Goal: Ask a question

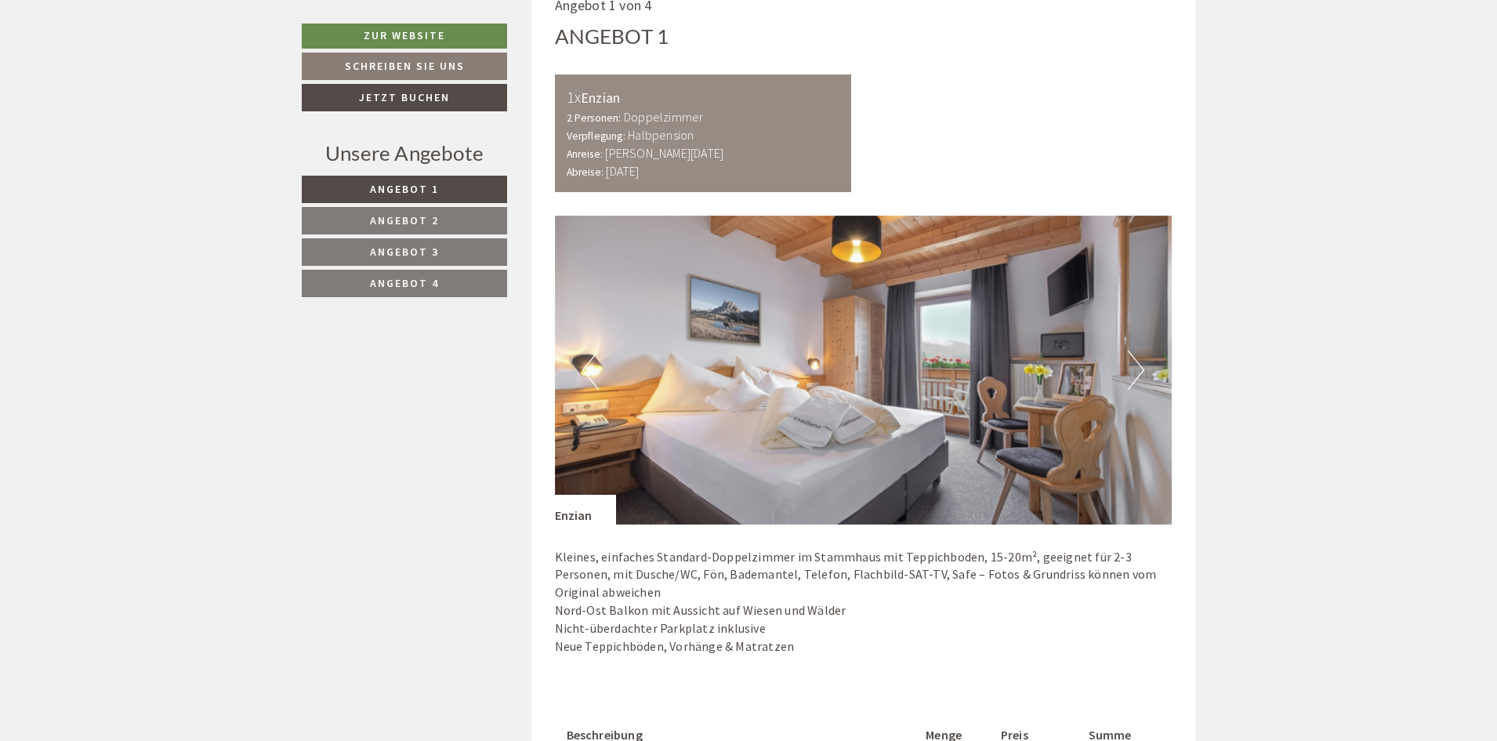
scroll to position [941, 0]
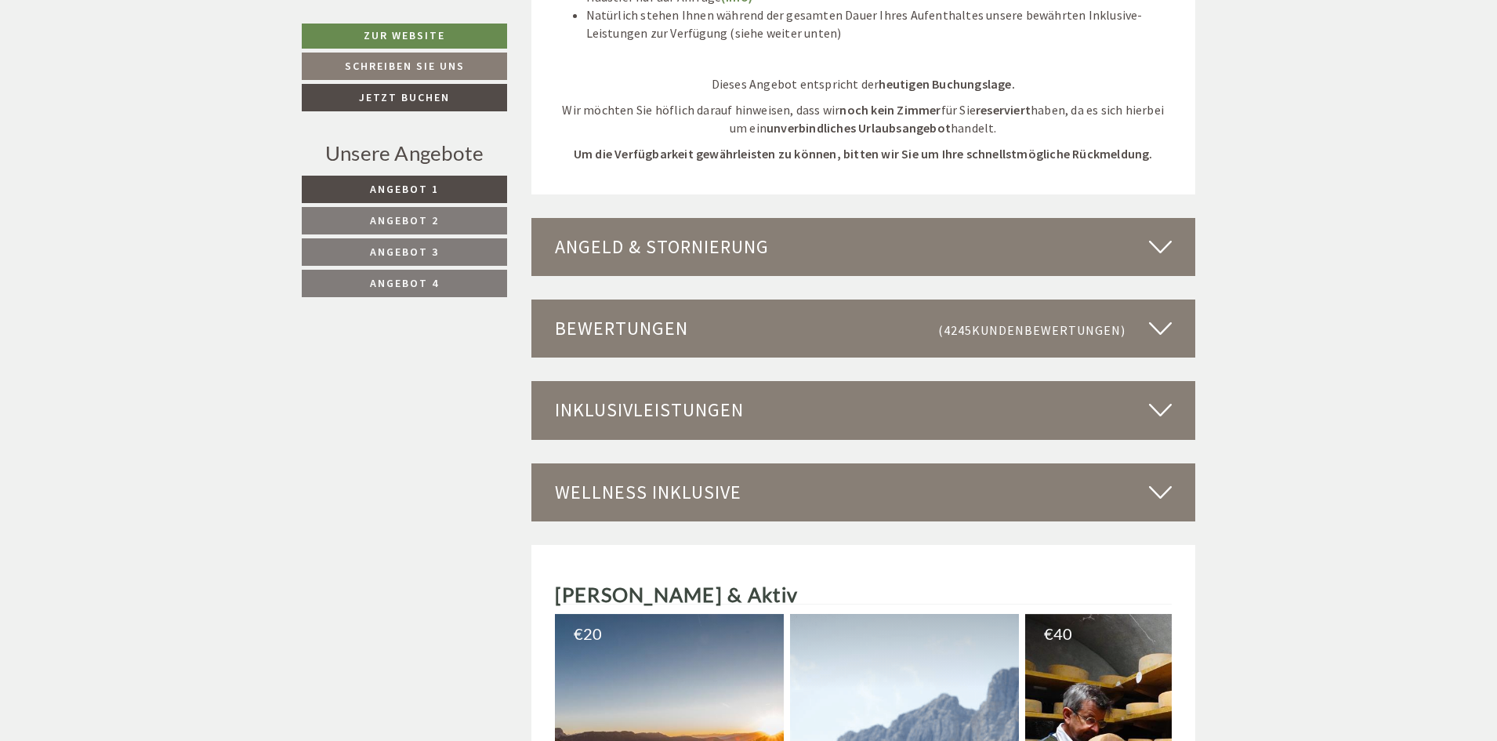
scroll to position [4077, 0]
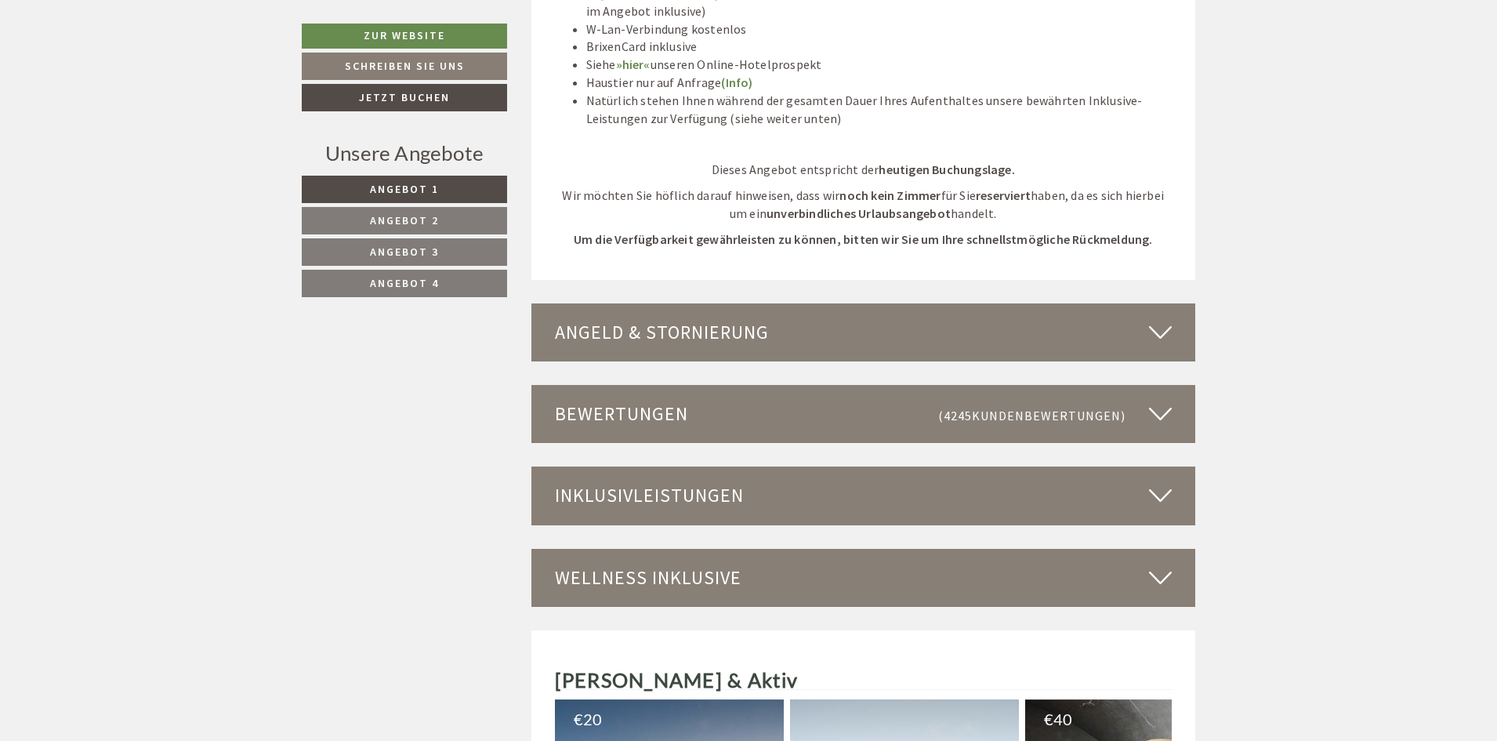
click at [320, 277] on link "Angebot 4" at bounding box center [404, 283] width 205 height 27
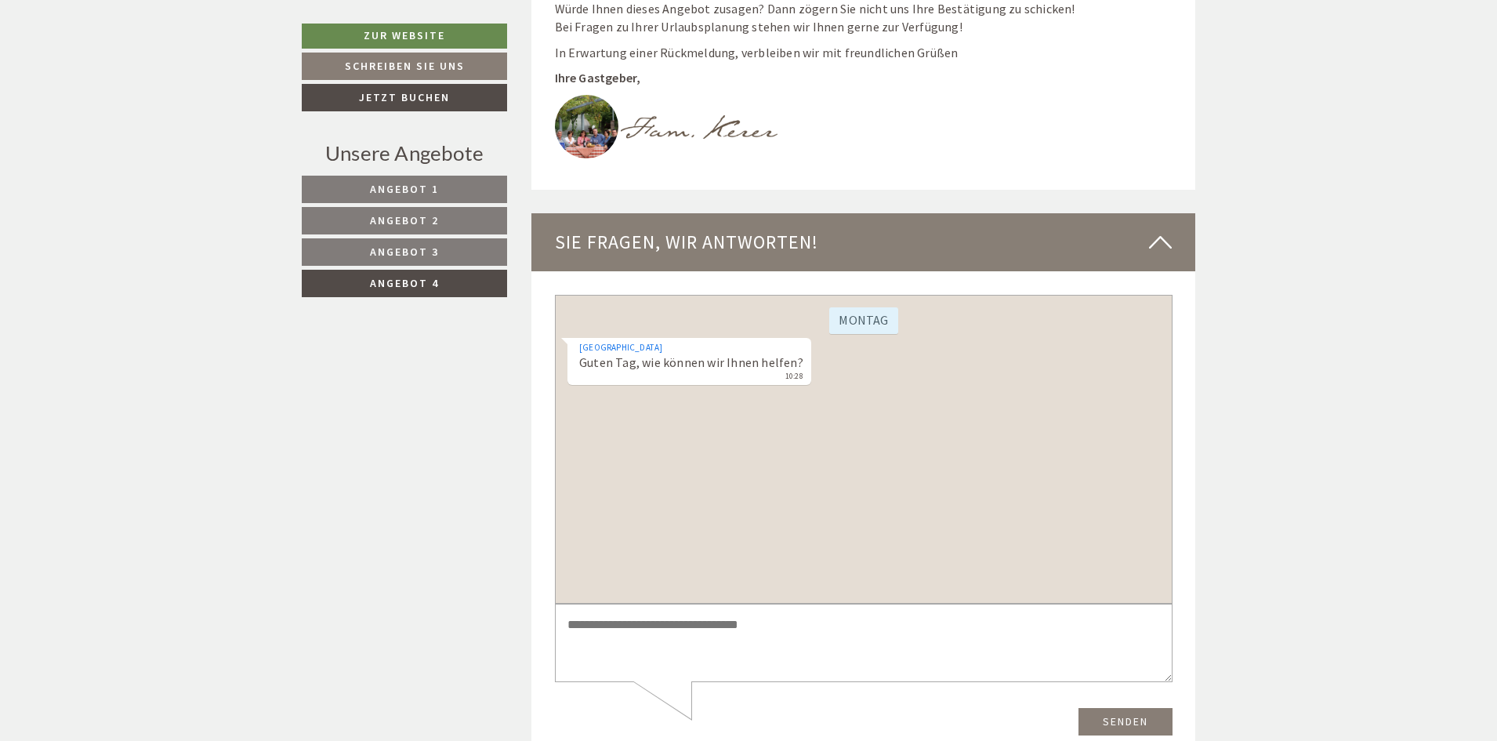
scroll to position [3382, 0]
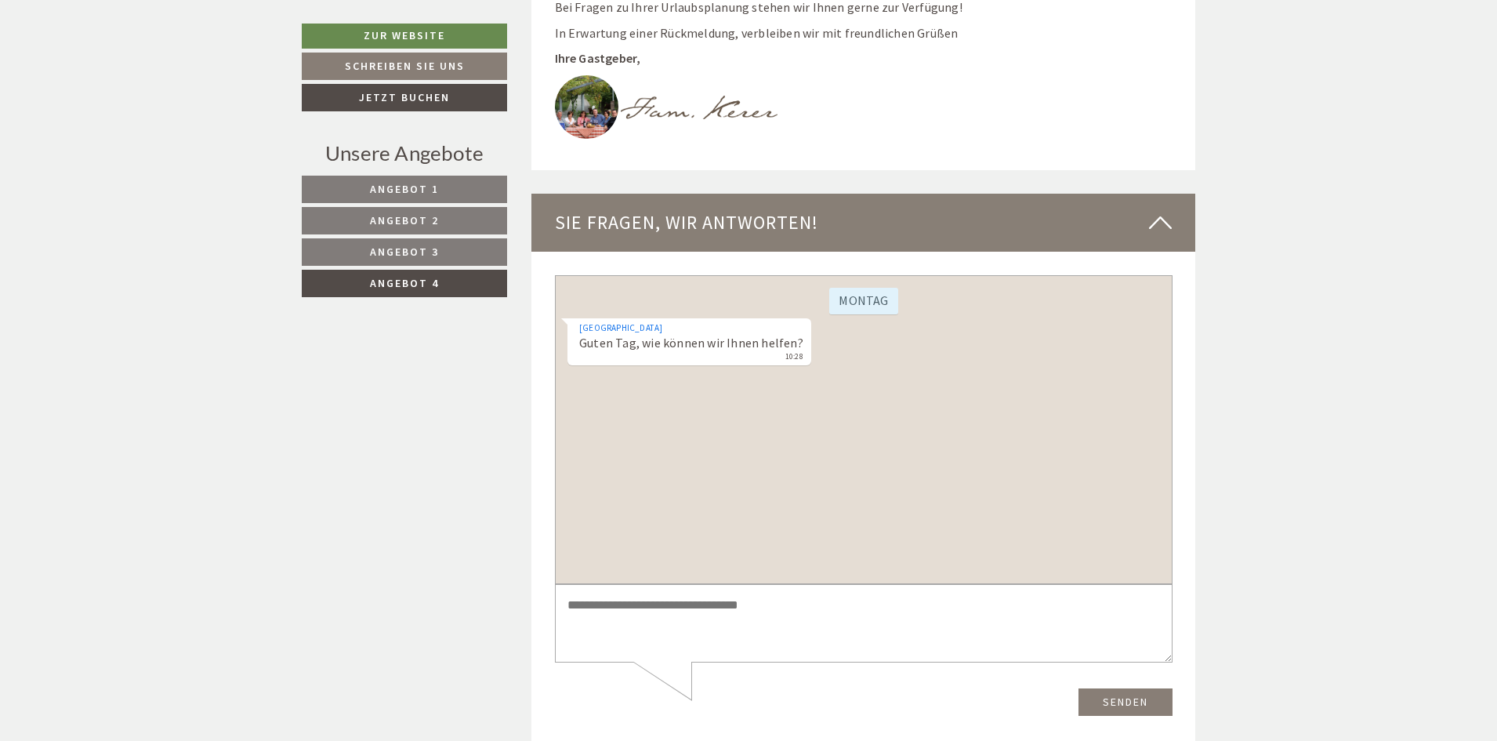
click at [724, 401] on div "[DATE][GEOGRAPHIC_DATA] Guten Tag, wie können wir Ihnen helfen? 10:28" at bounding box center [863, 429] width 618 height 309
click at [848, 365] on div "Hotel Torgglerhof Guten Tag, wie können wir Ihnen helfen? 10:28" at bounding box center [863, 344] width 593 height 52
click at [675, 631] on textarea at bounding box center [863, 623] width 618 height 79
click at [659, 641] on textarea at bounding box center [863, 623] width 618 height 79
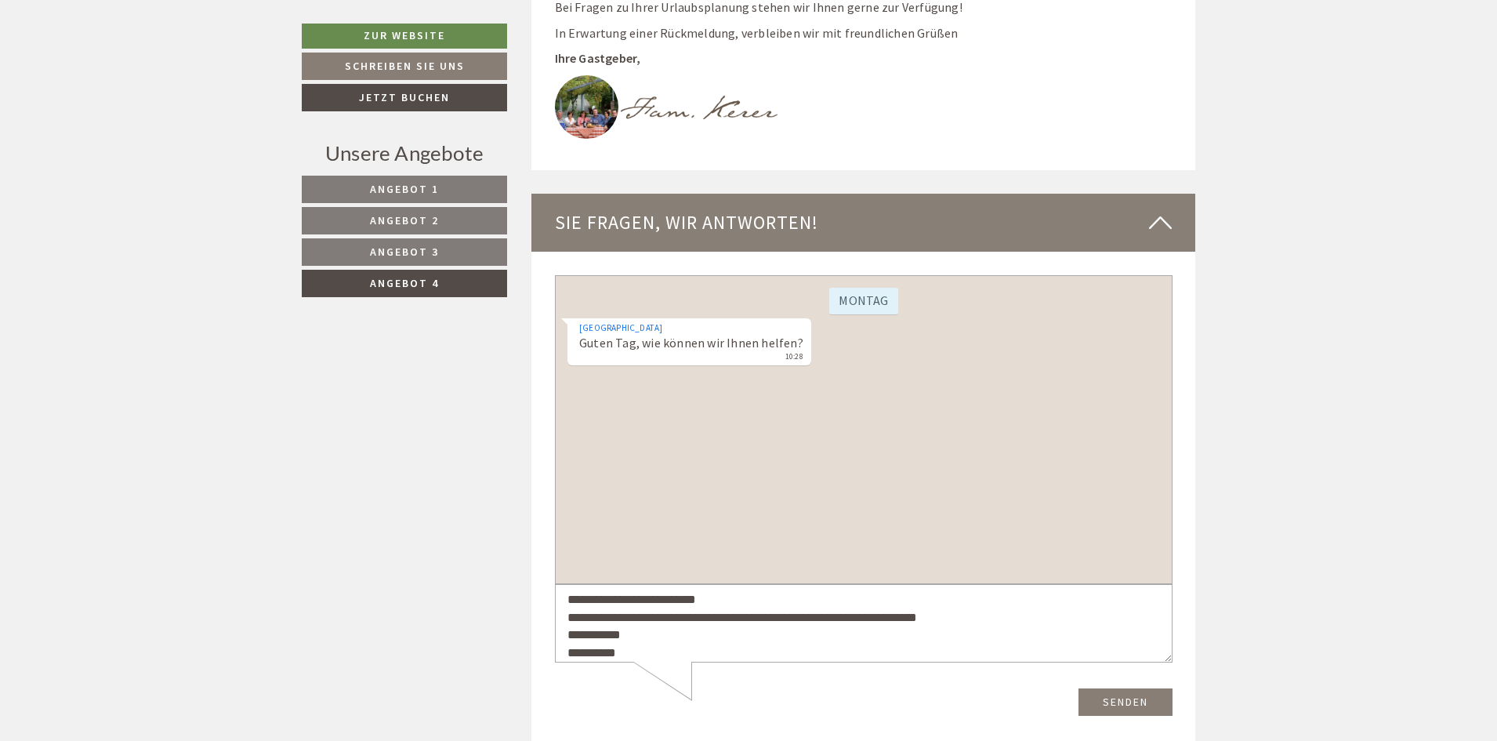
type textarea "**********"
click at [1127, 703] on button "Senden" at bounding box center [1125, 701] width 94 height 27
